Goal: Obtain resource: Download file/media

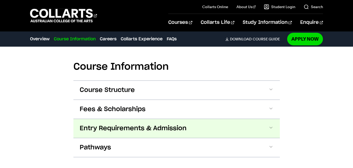
scroll to position [628, 0]
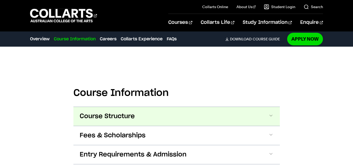
click at [233, 107] on button "Course Structure" at bounding box center [177, 116] width 207 height 19
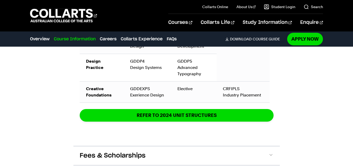
scroll to position [1062, 0]
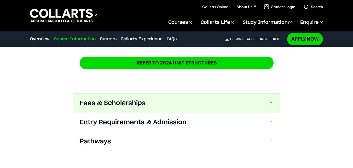
click at [178, 94] on button "Fees & Scholarships" at bounding box center [177, 103] width 207 height 19
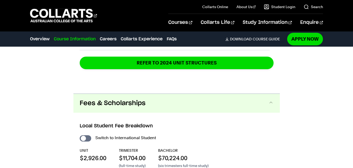
scroll to position [1091, 0]
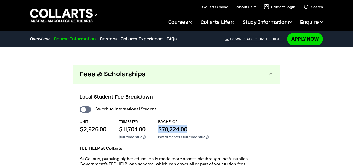
drag, startPoint x: 191, startPoint y: 109, endPoint x: 159, endPoint y: 111, distance: 32.5
click at [159, 119] on div "UNIT $2,926.00 TRIMESTER $11,704.00 (full-time study) BACHELOR $70,224.00 (six …" at bounding box center [177, 129] width 194 height 20
copy p "$70,224.00"
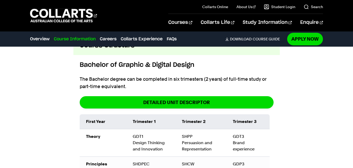
scroll to position [672, 0]
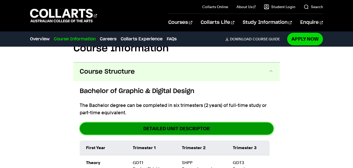
click at [174, 122] on link "DETAILED UNIT DESCRIPTOR" at bounding box center [177, 128] width 194 height 12
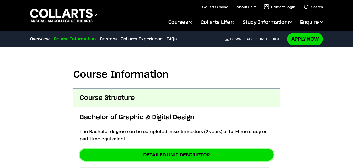
scroll to position [620, 0]
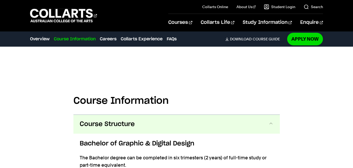
click at [270, 121] on span at bounding box center [271, 124] width 5 height 7
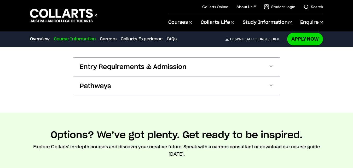
scroll to position [803, 0]
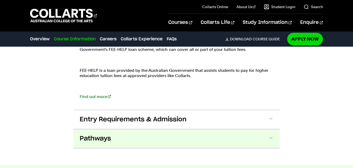
click at [274, 129] on button "Pathways" at bounding box center [177, 138] width 207 height 19
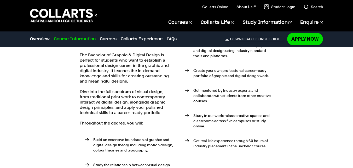
scroll to position [1076, 0]
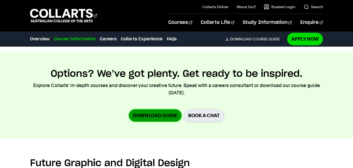
click at [145, 109] on link "Download Guide" at bounding box center [155, 115] width 53 height 12
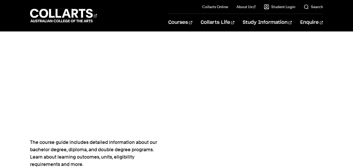
scroll to position [245, 0]
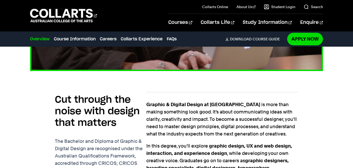
scroll to position [340, 0]
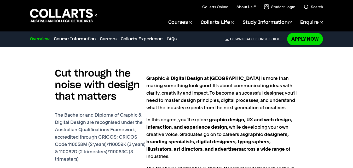
click at [194, 94] on p "Graphic & Digital Design at [GEOGRAPHIC_DATA] is more than making something loo…" at bounding box center [222, 93] width 152 height 37
